Goal: Check status: Check status

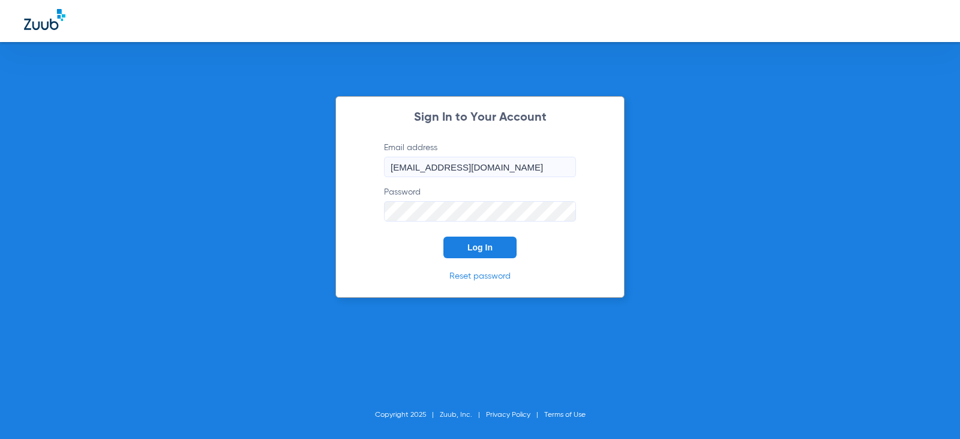
click at [499, 238] on button "Log In" at bounding box center [479, 247] width 73 height 22
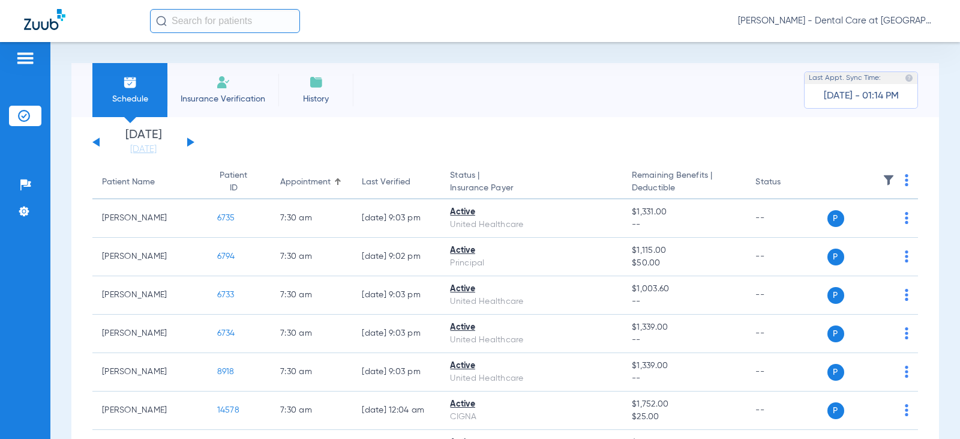
click at [271, 24] on input "text" at bounding box center [225, 21] width 150 height 24
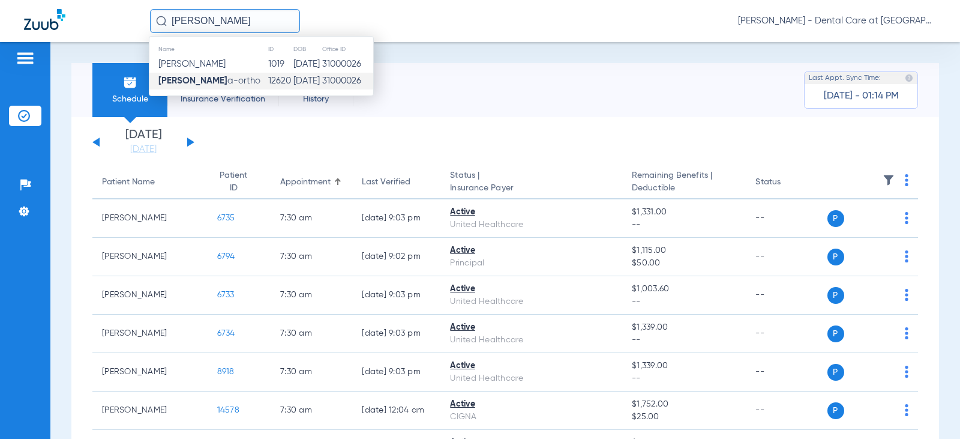
click at [338, 79] on td "31000026" at bounding box center [348, 81] width 52 height 17
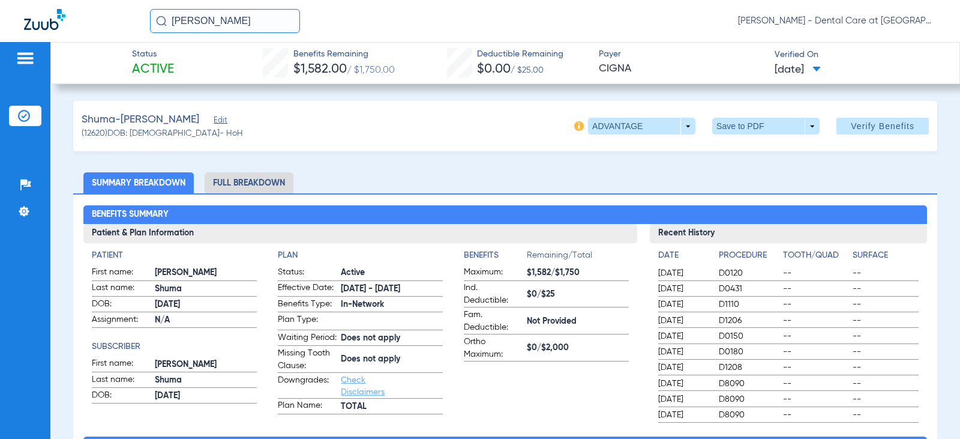
click at [256, 178] on li "Full Breakdown" at bounding box center [249, 182] width 89 height 21
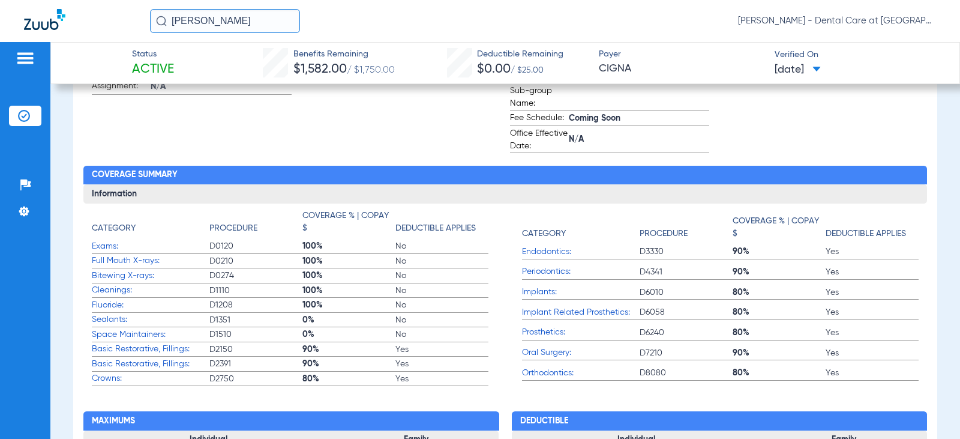
scroll to position [480, 0]
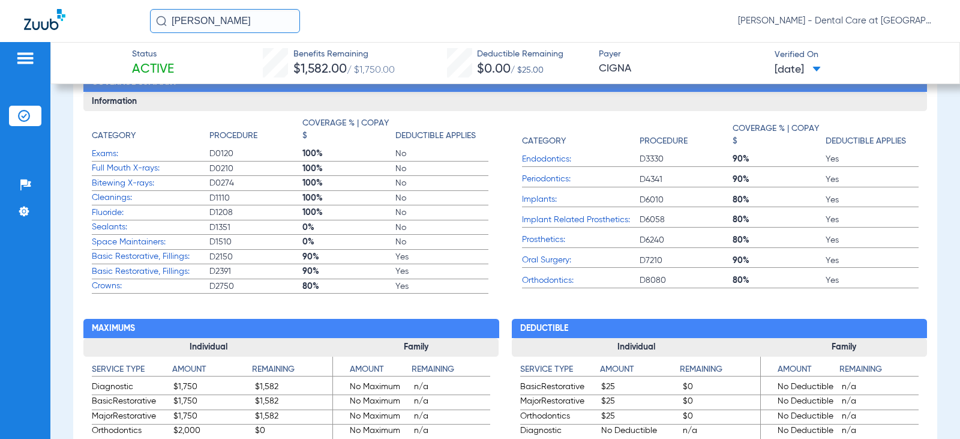
drag, startPoint x: 234, startPoint y: 22, endPoint x: -11, endPoint y: 20, distance: 244.8
click at [0, 20] on html "[PERSON_NAME] [PERSON_NAME] - Dental Care at [GEOGRAPHIC_DATA] Patients Insuran…" at bounding box center [480, 219] width 960 height 439
click at [247, 22] on input "[PERSON_NAME]" at bounding box center [225, 21] width 150 height 24
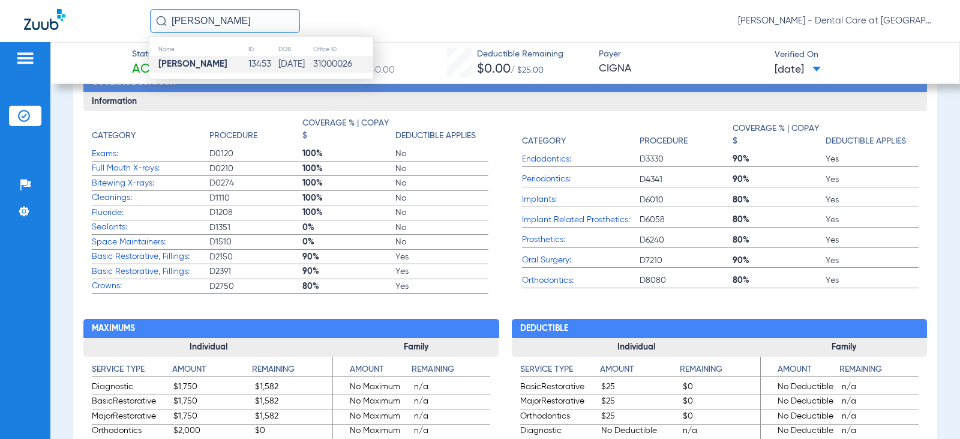
type input "[PERSON_NAME]"
click at [248, 67] on td "13453" at bounding box center [263, 64] width 30 height 17
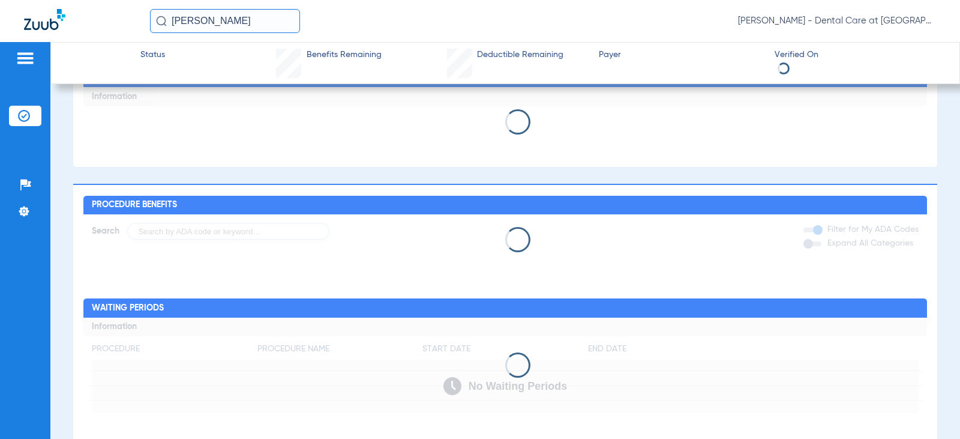
scroll to position [451, 0]
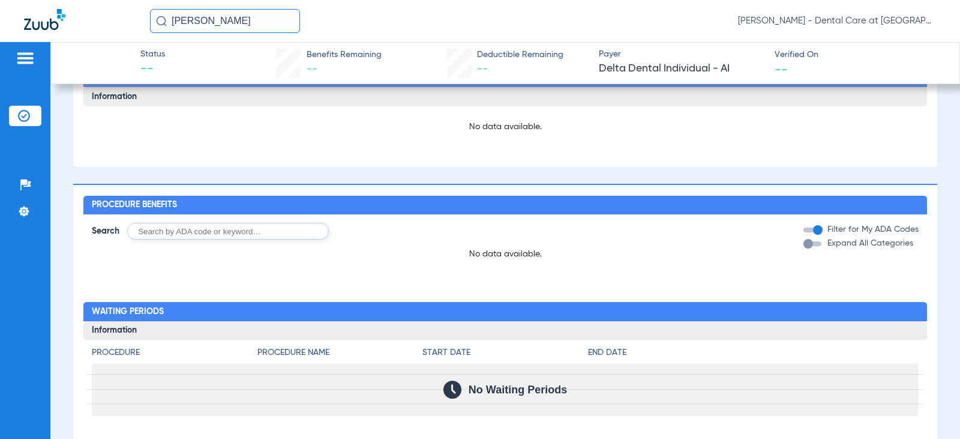
click at [271, 20] on input "[PERSON_NAME]" at bounding box center [225, 21] width 150 height 24
